Goal: Task Accomplishment & Management: Manage account settings

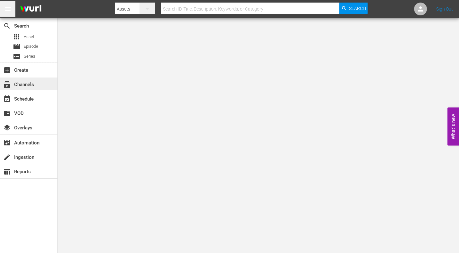
click at [32, 86] on div "subscriptions Channels" at bounding box center [18, 84] width 36 height 6
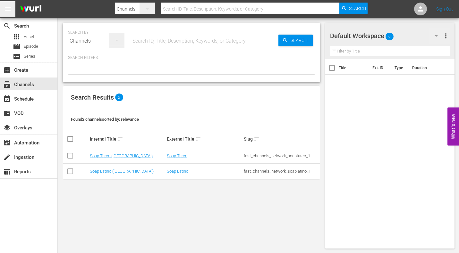
click at [95, 40] on div "Channels" at bounding box center [96, 41] width 56 height 18
click at [90, 64] on div "Channels" at bounding box center [89, 63] width 26 height 10
click at [70, 156] on input "checkbox" at bounding box center [70, 157] width 8 height 8
checkbox input "true"
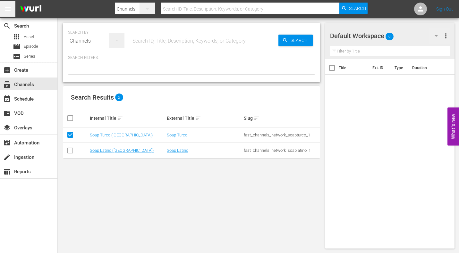
click at [149, 9] on icon "button" at bounding box center [147, 9] width 8 height 8
click at [141, 25] on div "Channels" at bounding box center [136, 27] width 26 height 10
click at [27, 38] on span "Asset" at bounding box center [29, 37] width 11 height 6
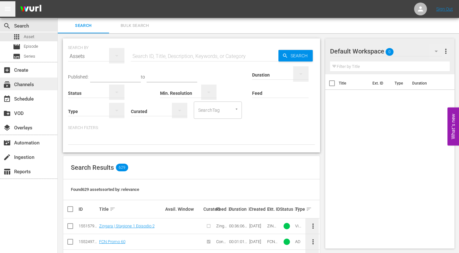
click at [31, 87] on div "subscriptions Channels" at bounding box center [18, 84] width 36 height 6
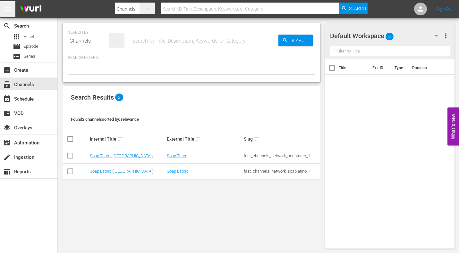
click at [71, 155] on input "checkbox" at bounding box center [70, 157] width 8 height 8
checkbox input "true"
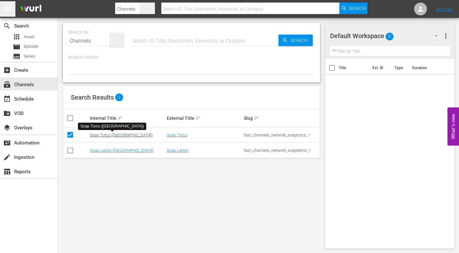
click at [103, 135] on link "Soap Turco ([GEOGRAPHIC_DATA])" at bounding box center [121, 135] width 63 height 5
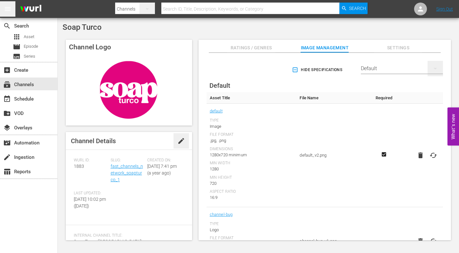
click at [377, 67] on div "Default" at bounding box center [402, 69] width 82 height 18
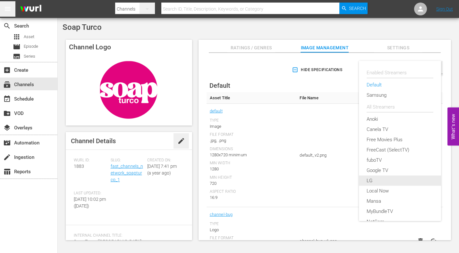
click at [383, 180] on div "LG" at bounding box center [399, 181] width 67 height 10
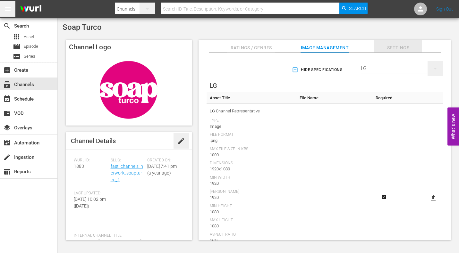
click at [398, 46] on span "Settings" at bounding box center [398, 48] width 48 height 8
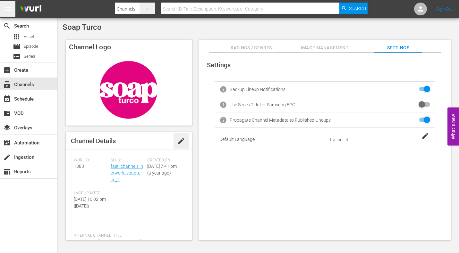
click at [341, 46] on span "Image Management" at bounding box center [324, 48] width 48 height 8
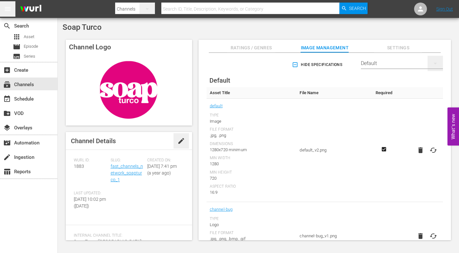
scroll to position [1, 0]
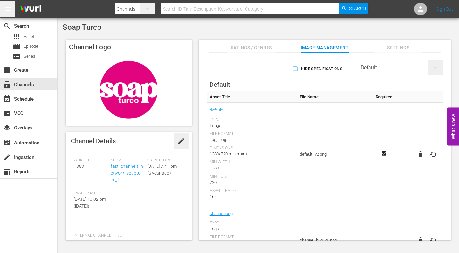
click at [322, 151] on td "default_v2.png" at bounding box center [334, 155] width 76 height 104
click at [394, 68] on div "Default" at bounding box center [402, 69] width 82 height 18
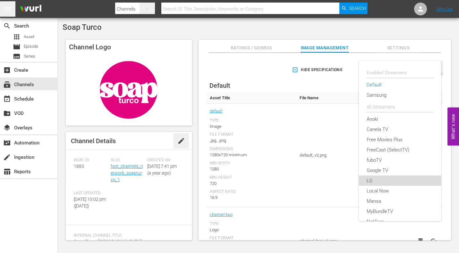
click at [382, 179] on div "LG" at bounding box center [399, 181] width 67 height 10
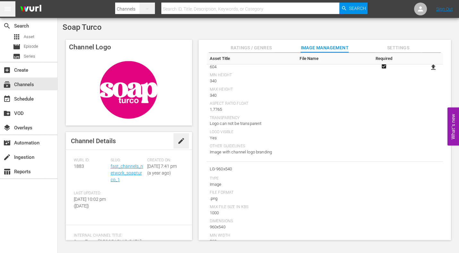
scroll to position [324, 0]
click at [29, 83] on div "subscriptions Channels" at bounding box center [18, 84] width 36 height 6
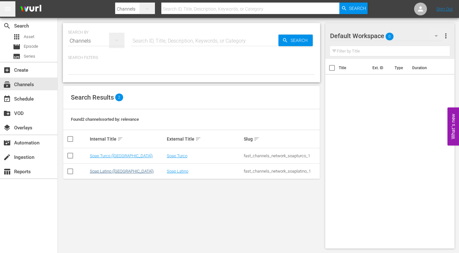
click at [99, 171] on link "Soap Latino ([GEOGRAPHIC_DATA])" at bounding box center [122, 171] width 64 height 5
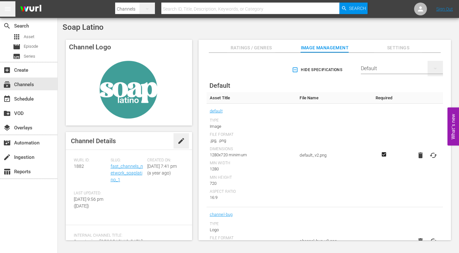
click at [403, 67] on div "Default" at bounding box center [402, 69] width 82 height 18
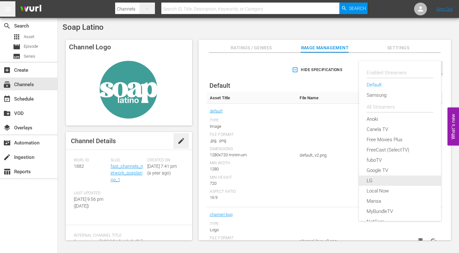
click at [380, 178] on div "LG" at bounding box center [399, 181] width 67 height 10
